Goal: Information Seeking & Learning: Understand process/instructions

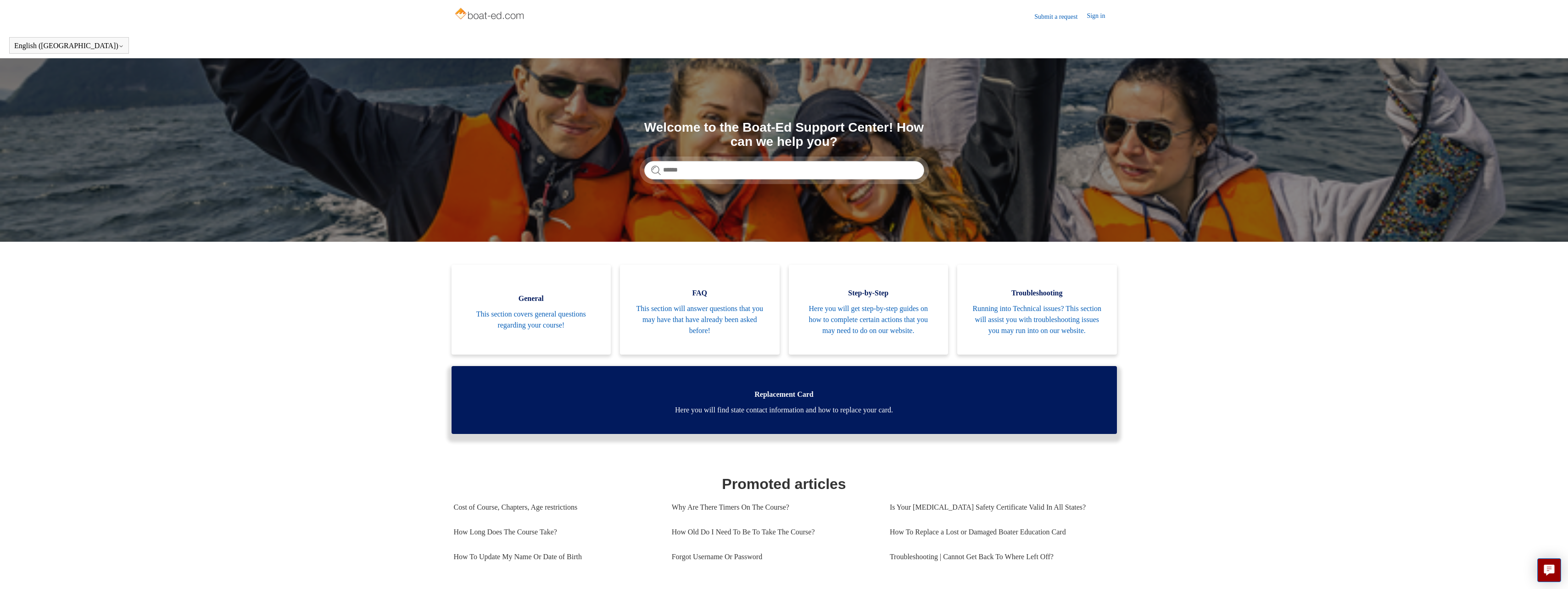
click at [934, 416] on span "Here you will find state contact information and how to replace your card." at bounding box center [783, 410] width 637 height 11
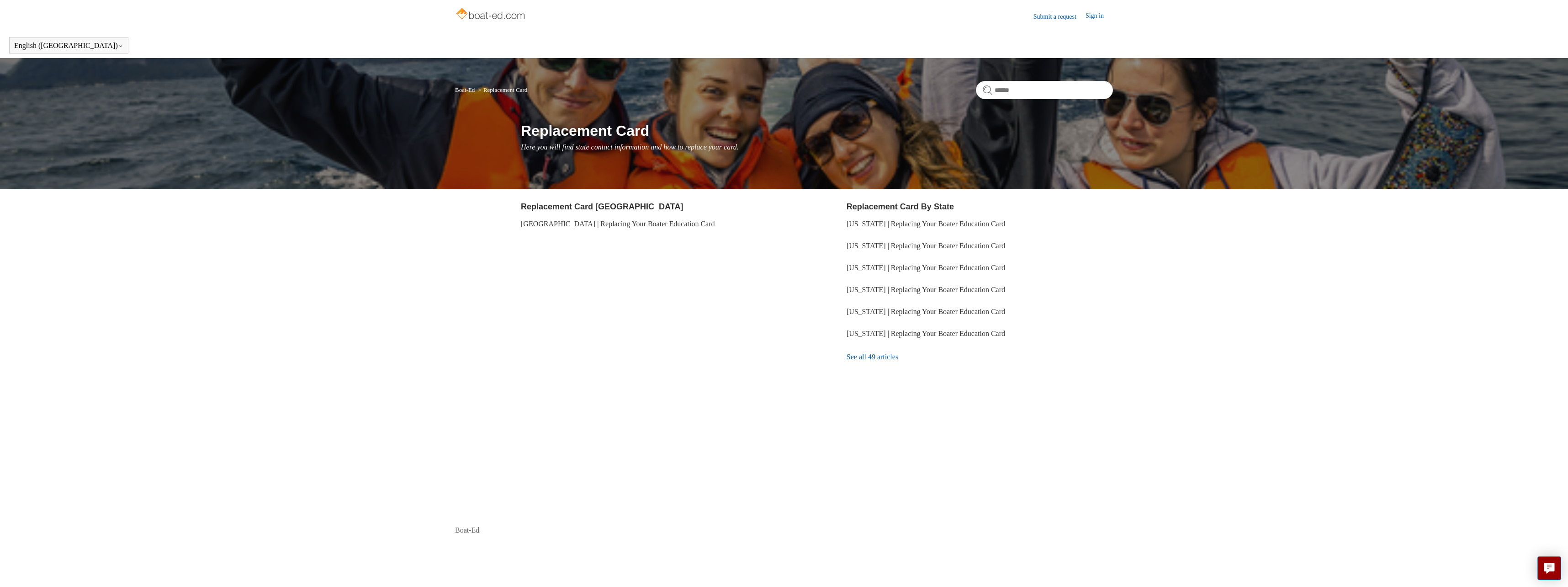
click at [892, 357] on link "See all 49 articles" at bounding box center [979, 356] width 266 height 25
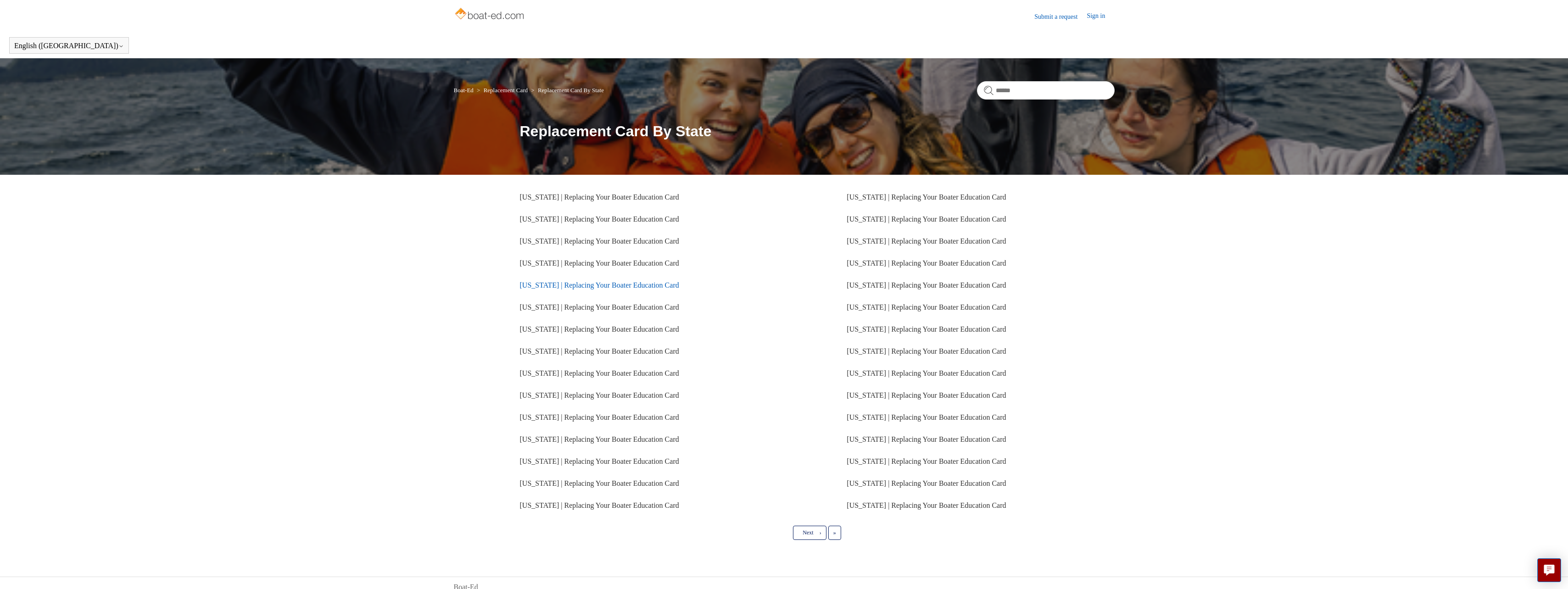
click at [671, 284] on link "Tennessee | Replacing Your Boater Education Card" at bounding box center [599, 284] width 160 height 8
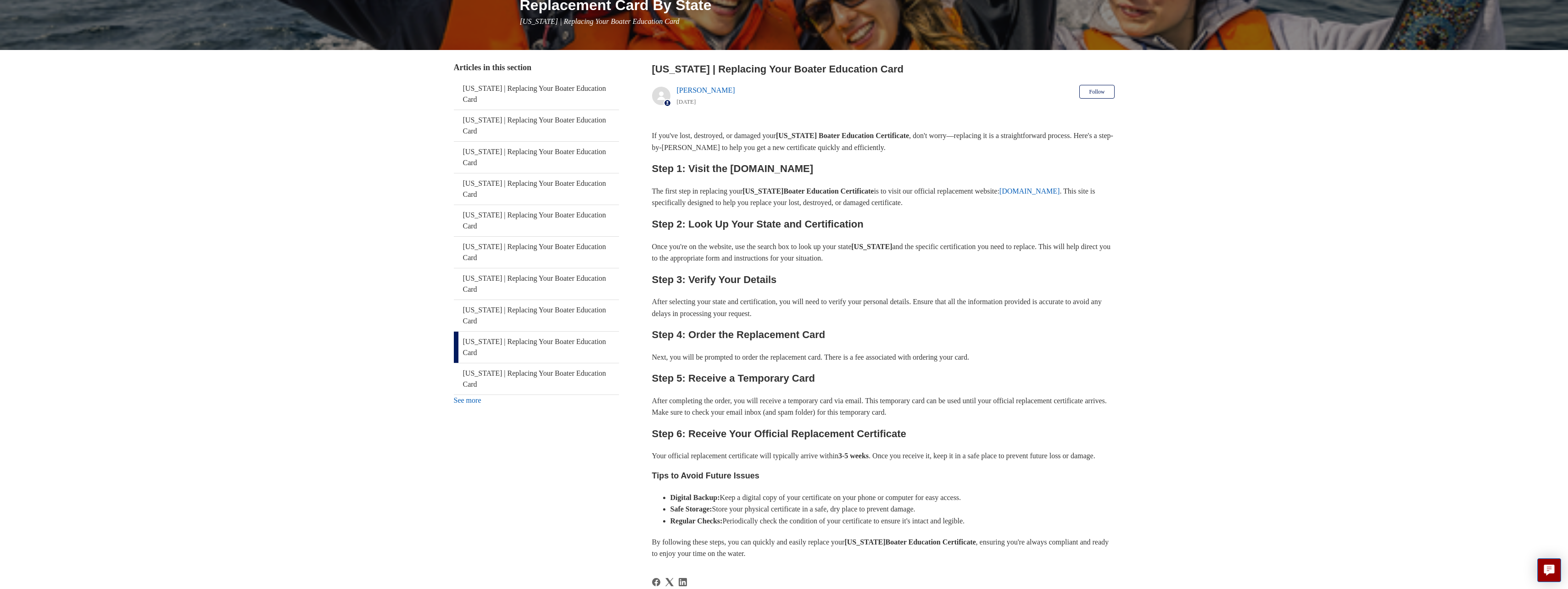
scroll to position [138, 0]
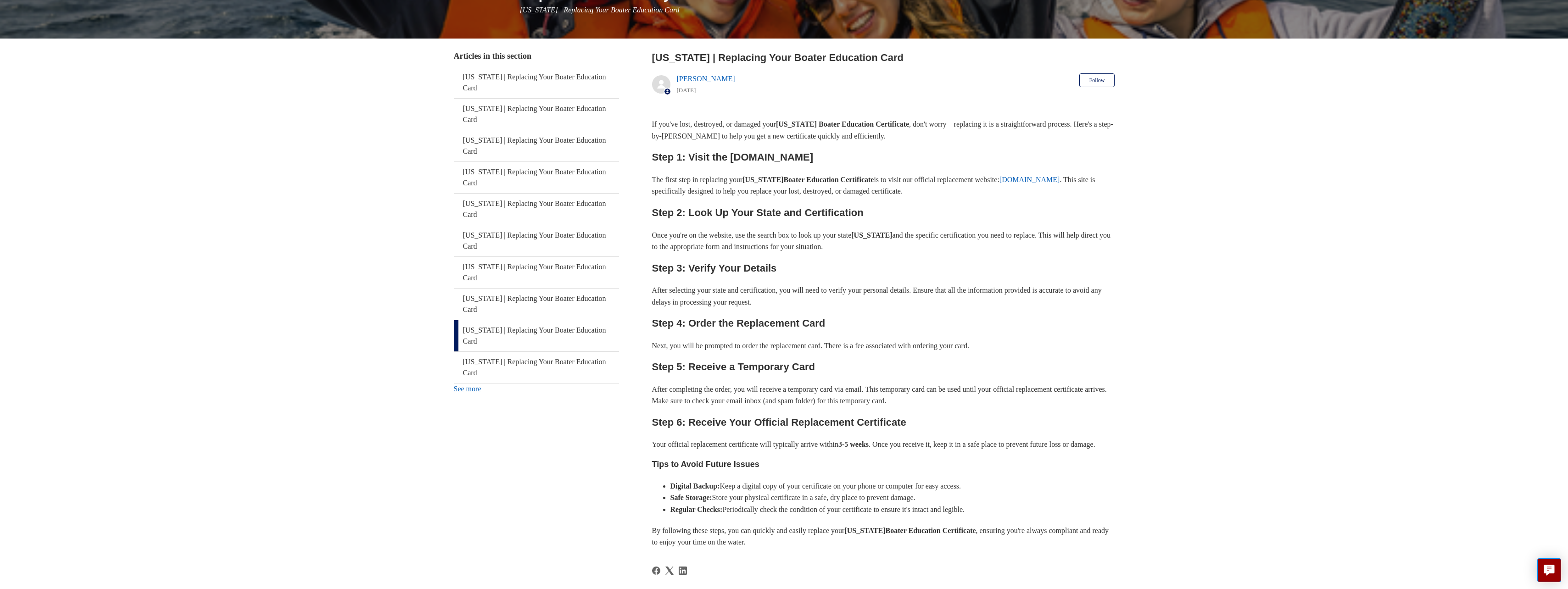
click at [1059, 177] on link "ilostmycard.com" at bounding box center [1029, 180] width 60 height 8
